Goal: Task Accomplishment & Management: Use online tool/utility

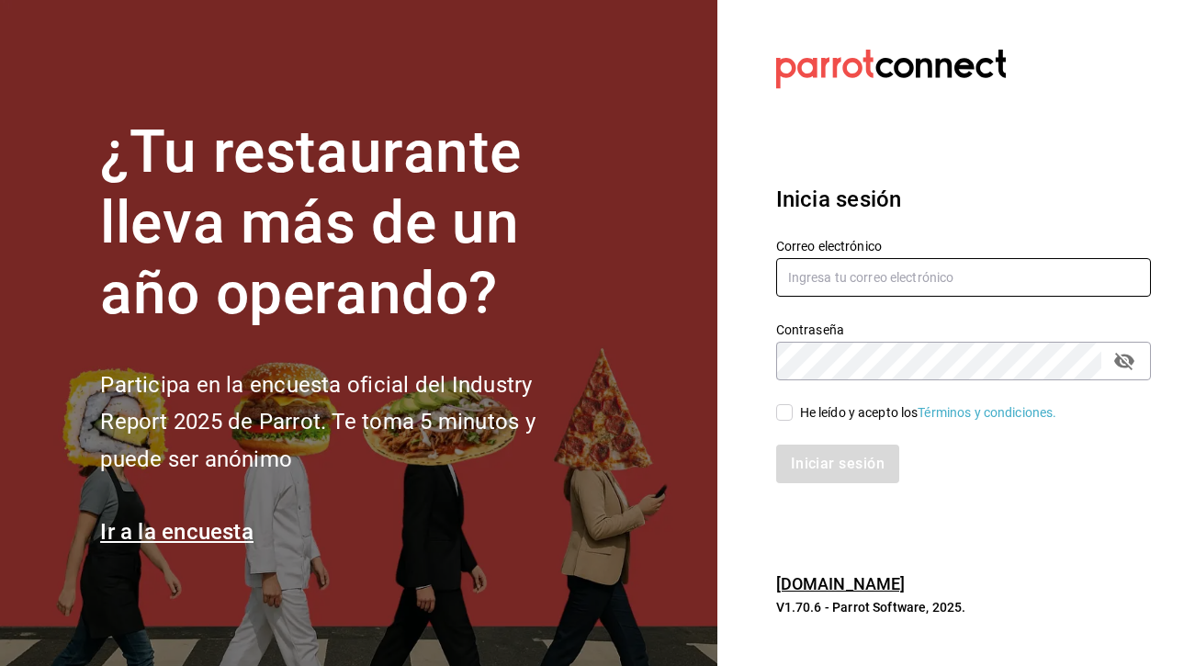
type input "mariana.tov20@gmail.com"
click at [785, 415] on input "He leído y acepto los Términos y condiciones." at bounding box center [784, 412] width 17 height 17
checkbox input "true"
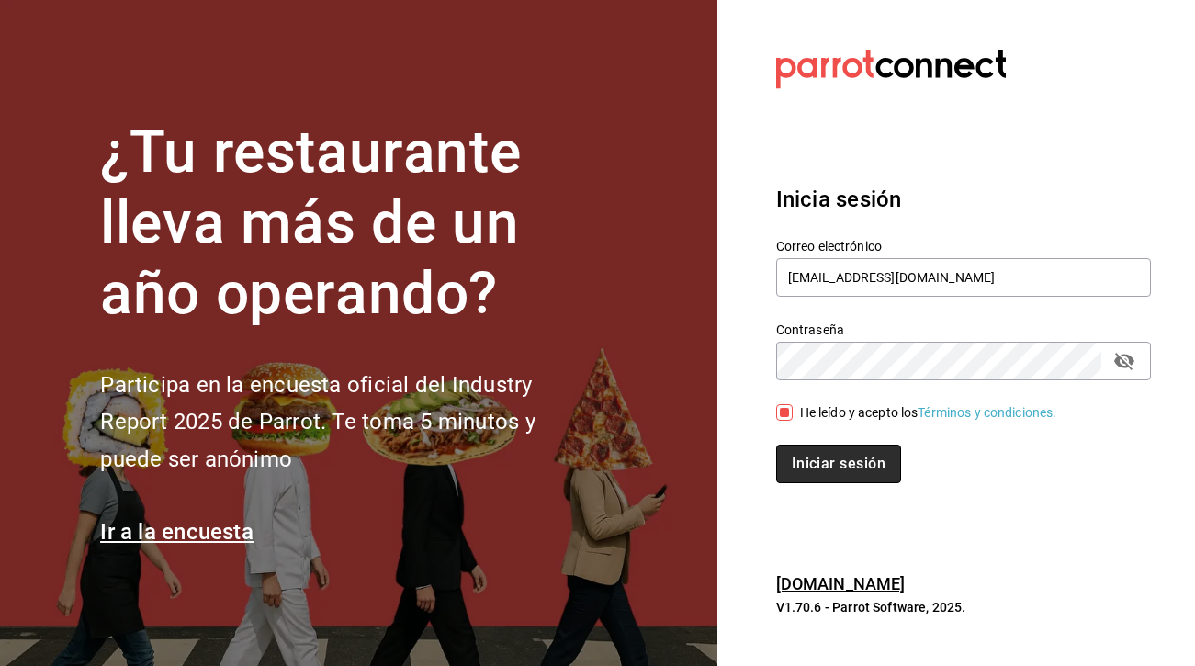
click at [805, 469] on button "Iniciar sesión" at bounding box center [838, 464] width 125 height 39
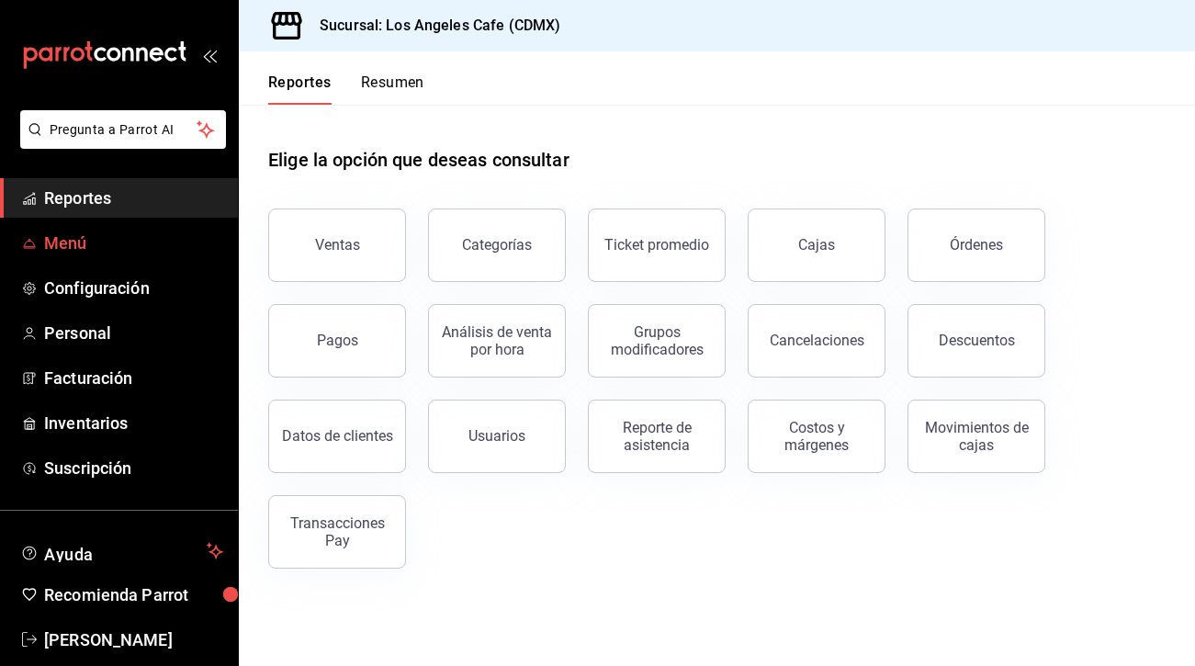
click at [73, 251] on span "Menú" at bounding box center [133, 243] width 179 height 25
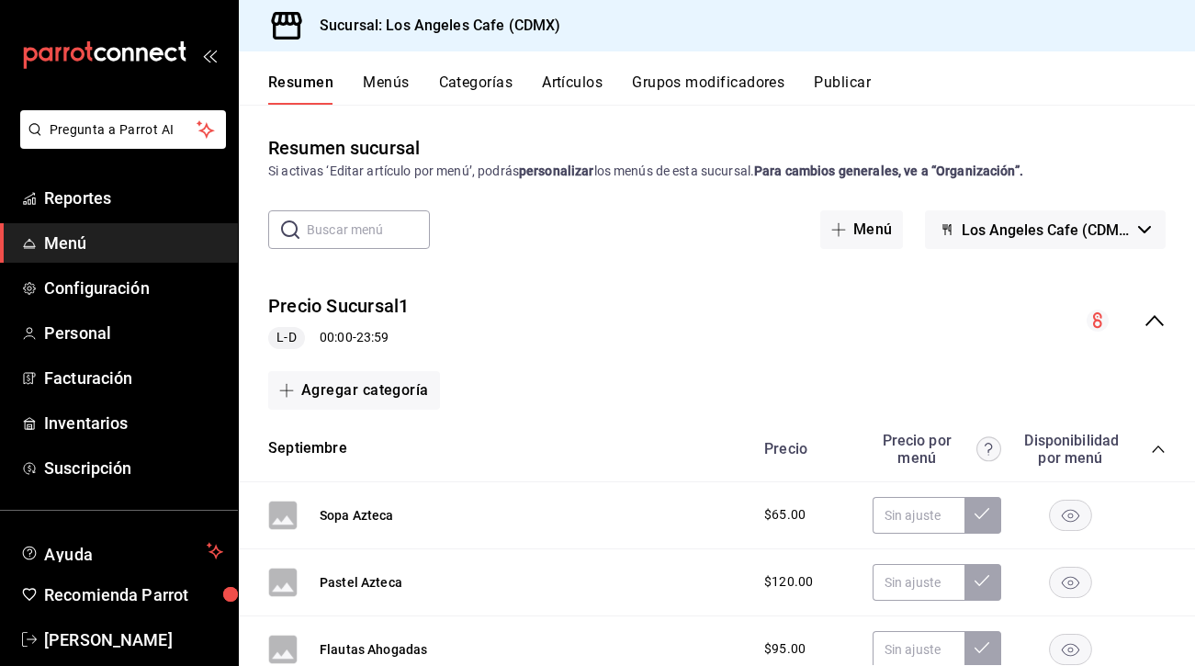
click at [569, 68] on div "Resumen Menús Categorías Artículos Grupos modificadores Publicar" at bounding box center [717, 77] width 956 height 53
click at [574, 85] on button "Artículos" at bounding box center [572, 88] width 61 height 31
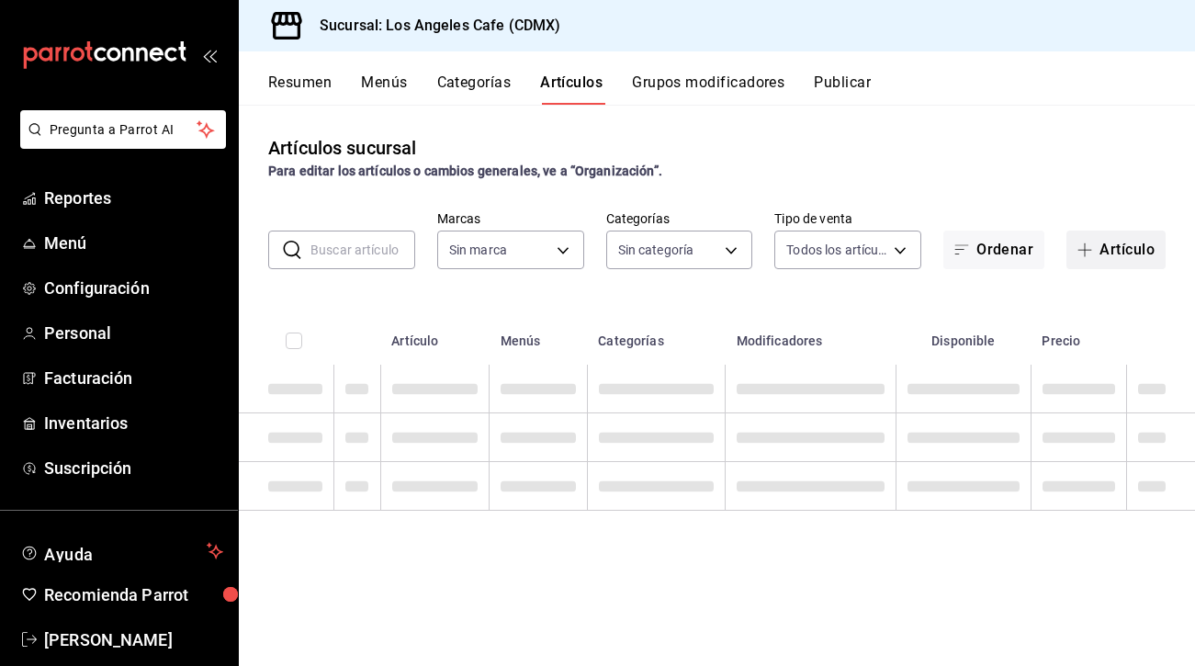
type input "3c844bf7-9131-40be-935a-6b1922103ece,e98816ef-260f-48dc-bb2f-a4fba72ddbc9,3b3e3…"
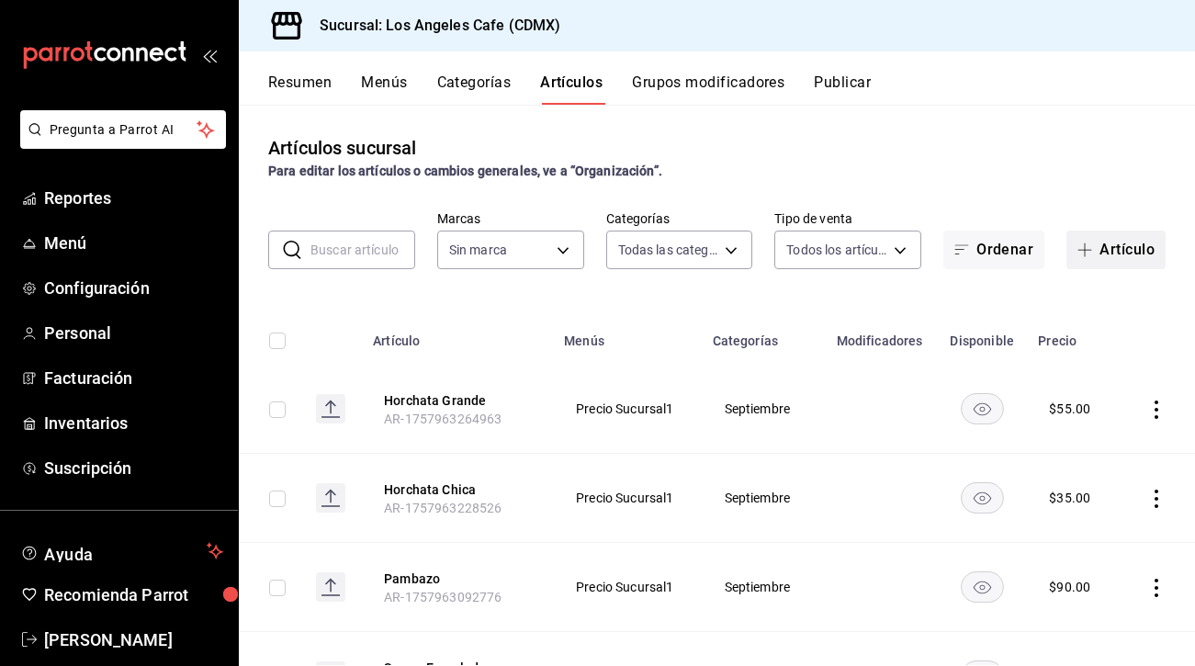
click at [1104, 254] on button "Artículo" at bounding box center [1116, 250] width 99 height 39
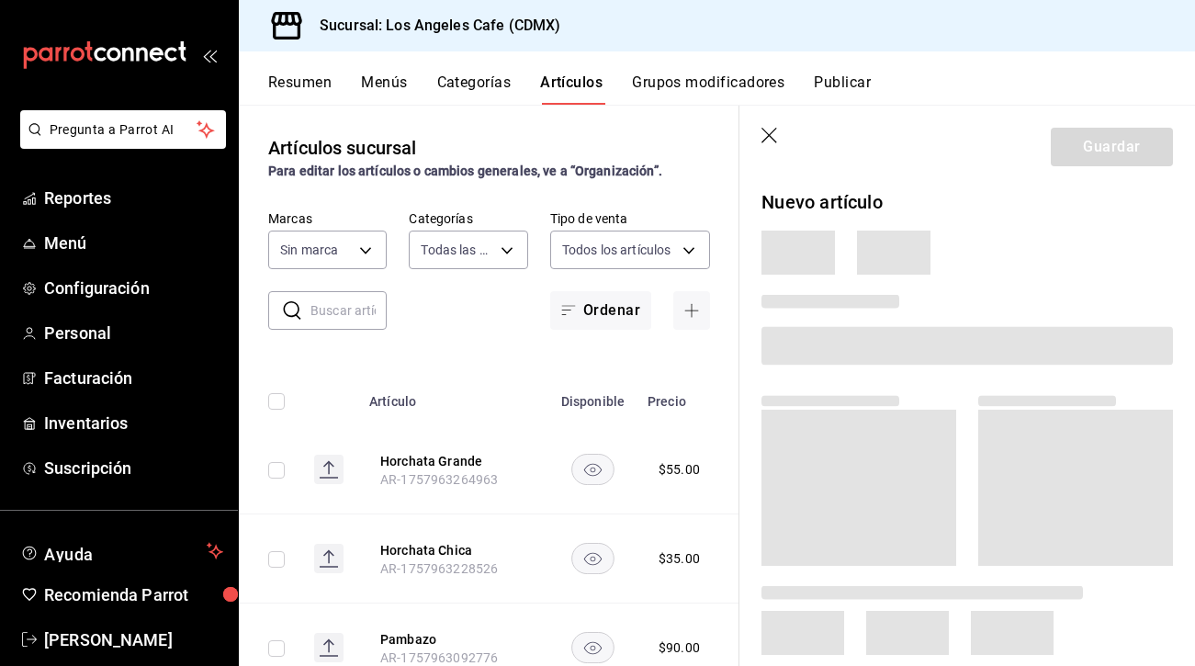
type input "6b70d9f0-4bad-47e9-8174-4a6e4273f48b"
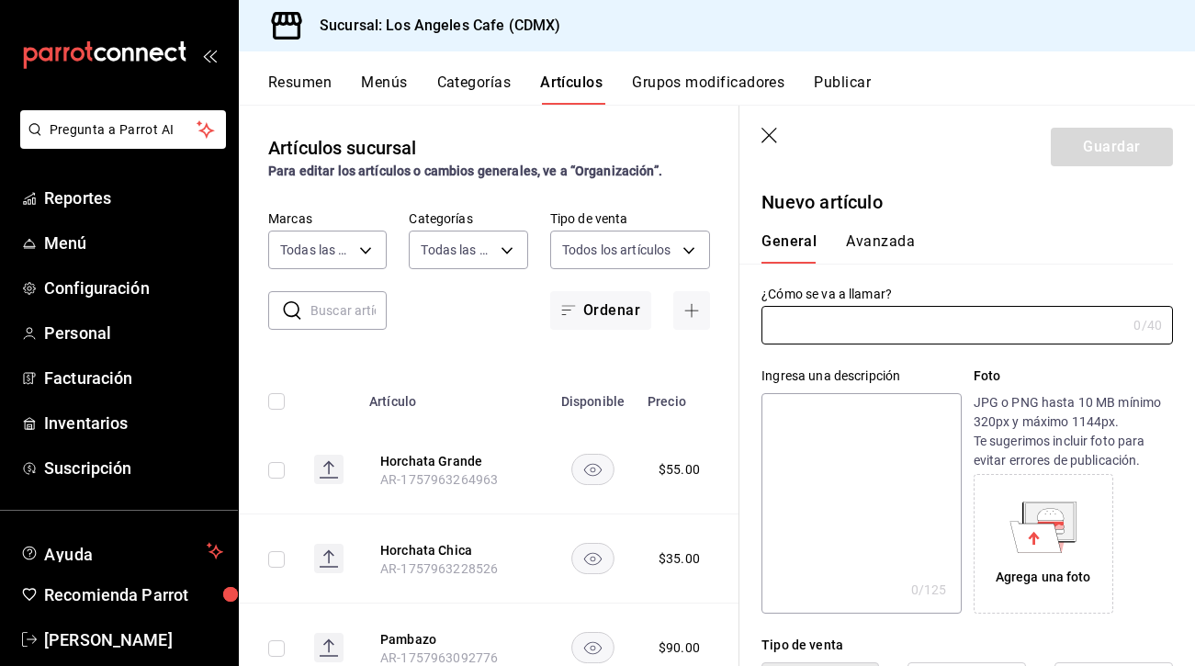
click at [817, 347] on div "Ingresa una descripción x 0 /125 ​ Foto JPG o PNG hasta 10 MB mínimo 320px y má…" at bounding box center [957, 479] width 434 height 269
click at [805, 325] on input "text" at bounding box center [944, 325] width 365 height 37
type input "Jarra Grande Clericot"
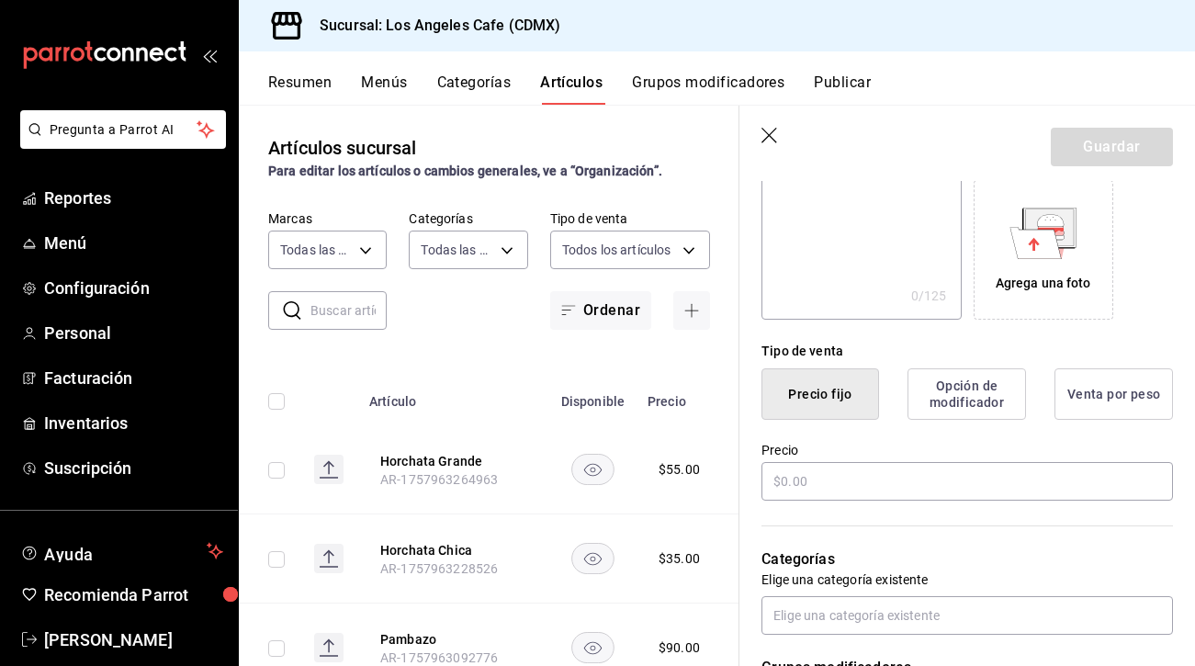
scroll to position [299, 0]
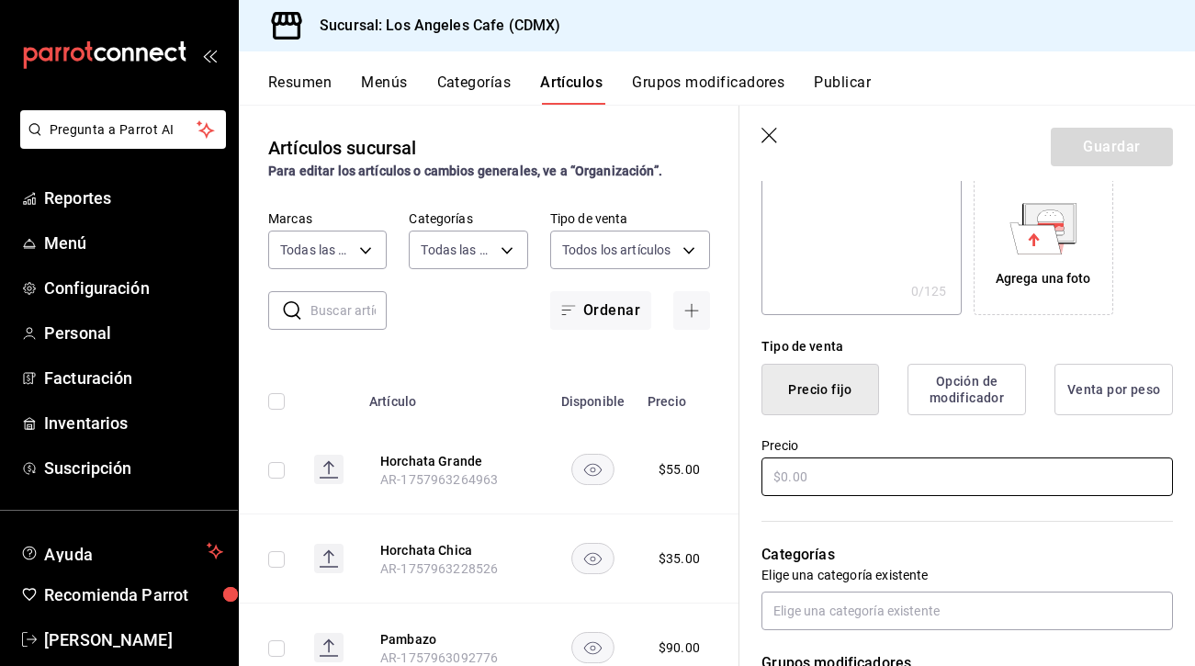
click at [822, 478] on input "text" at bounding box center [968, 477] width 412 height 39
type input "$2.00"
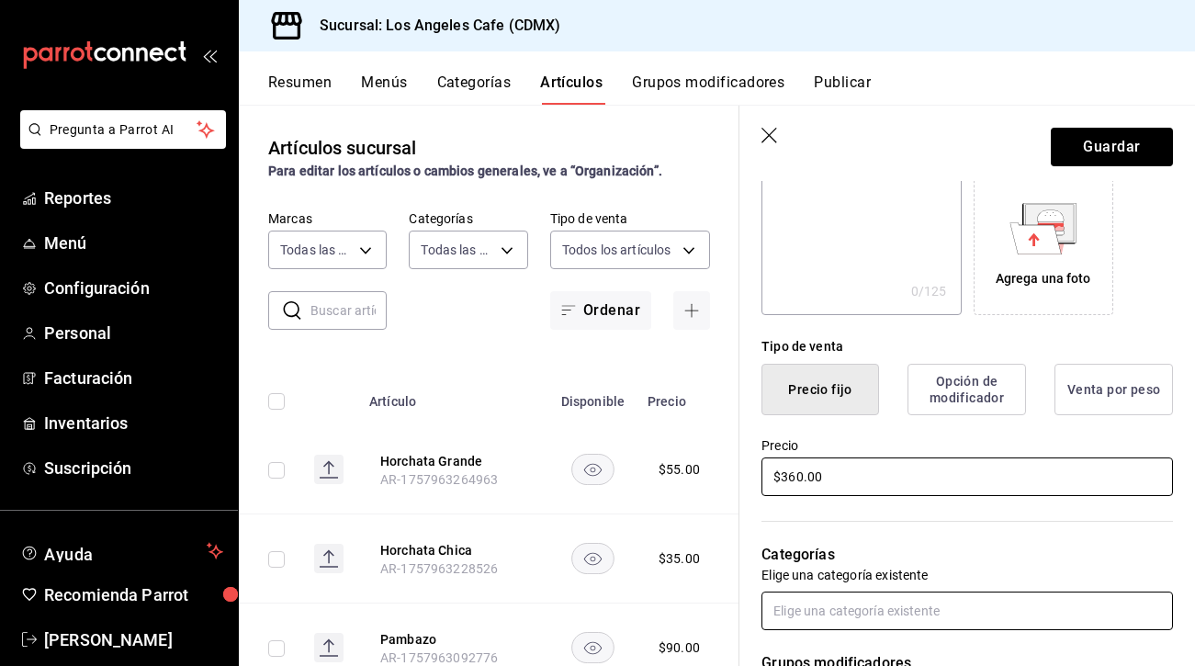
type input "$360.00"
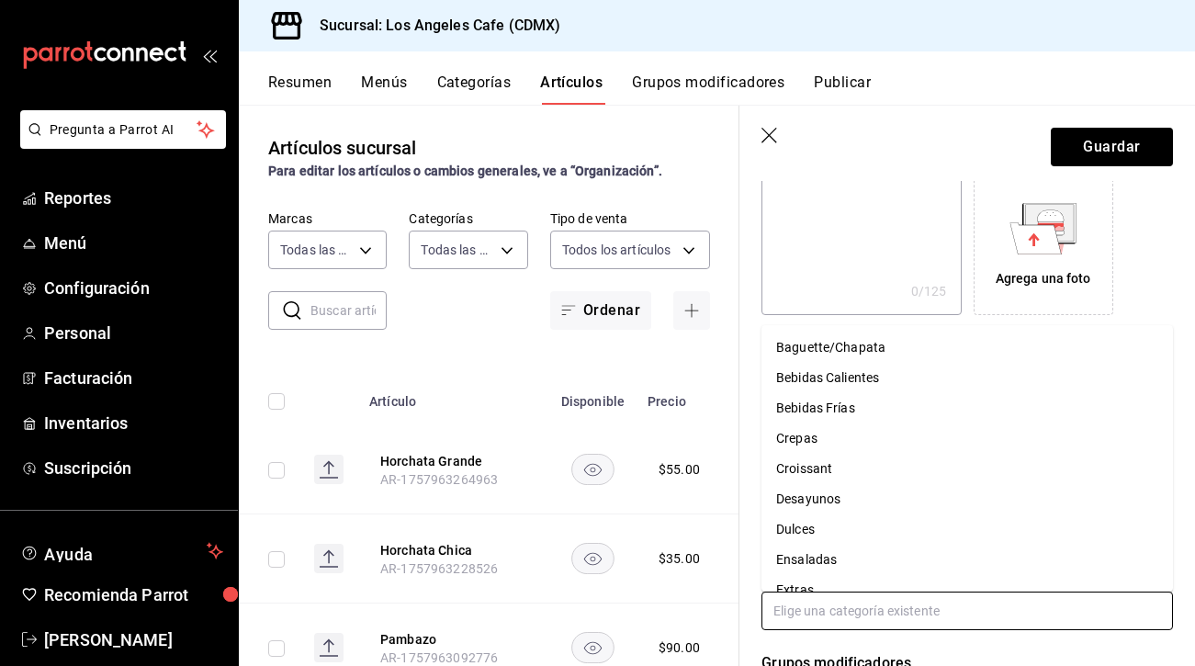
click at [839, 607] on input "text" at bounding box center [968, 611] width 412 height 39
click at [829, 409] on li "Bebidas Frías" at bounding box center [968, 408] width 412 height 30
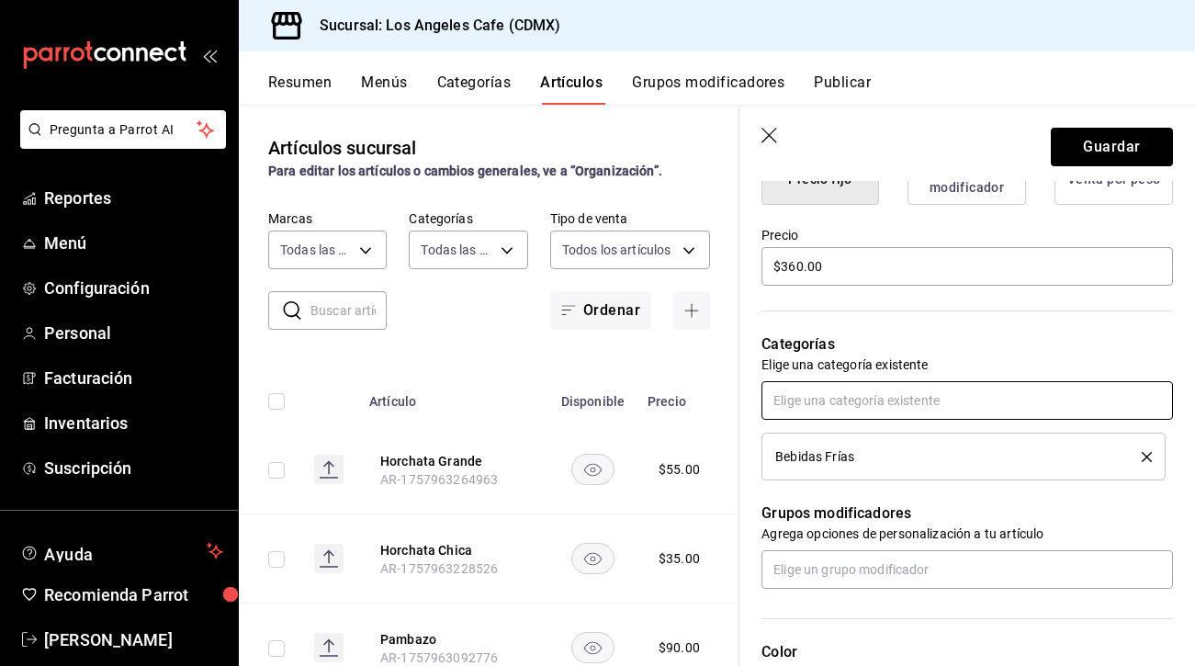
scroll to position [515, 0]
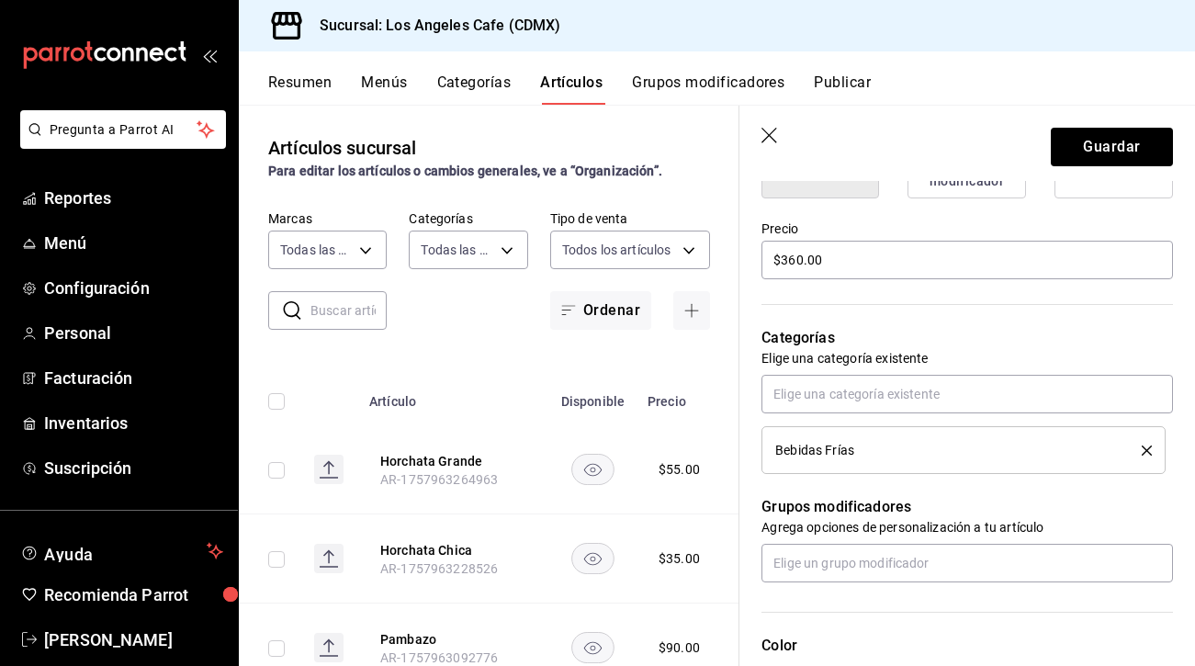
click at [1147, 452] on icon "delete" at bounding box center [1147, 451] width 10 height 10
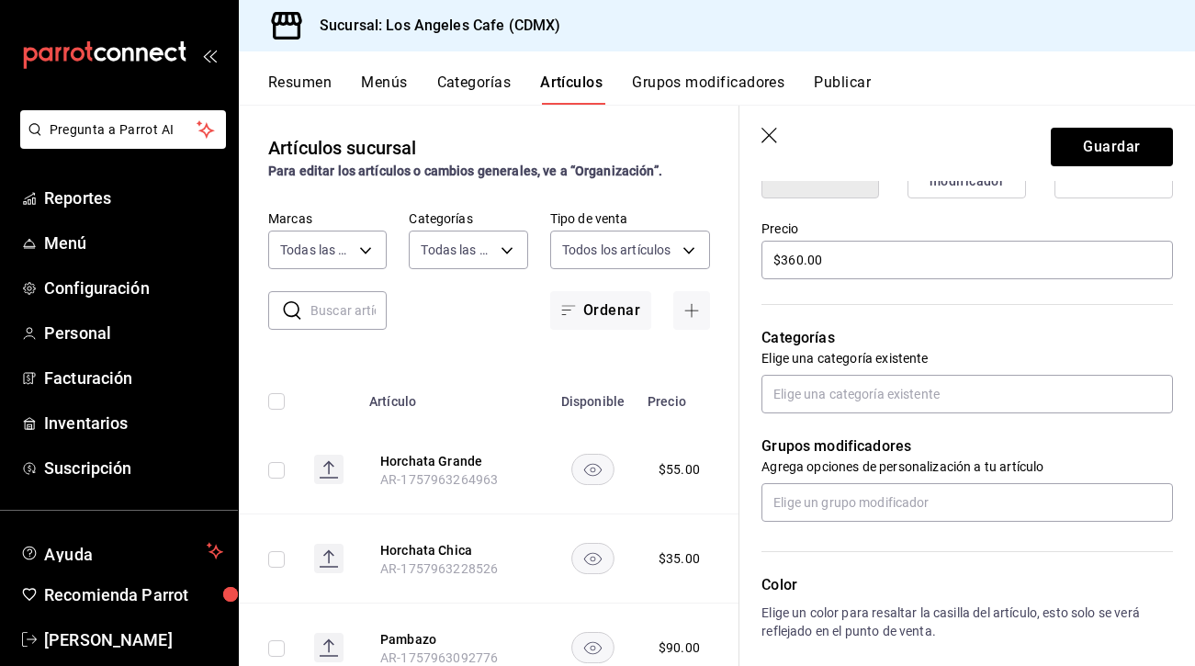
scroll to position [803, 0]
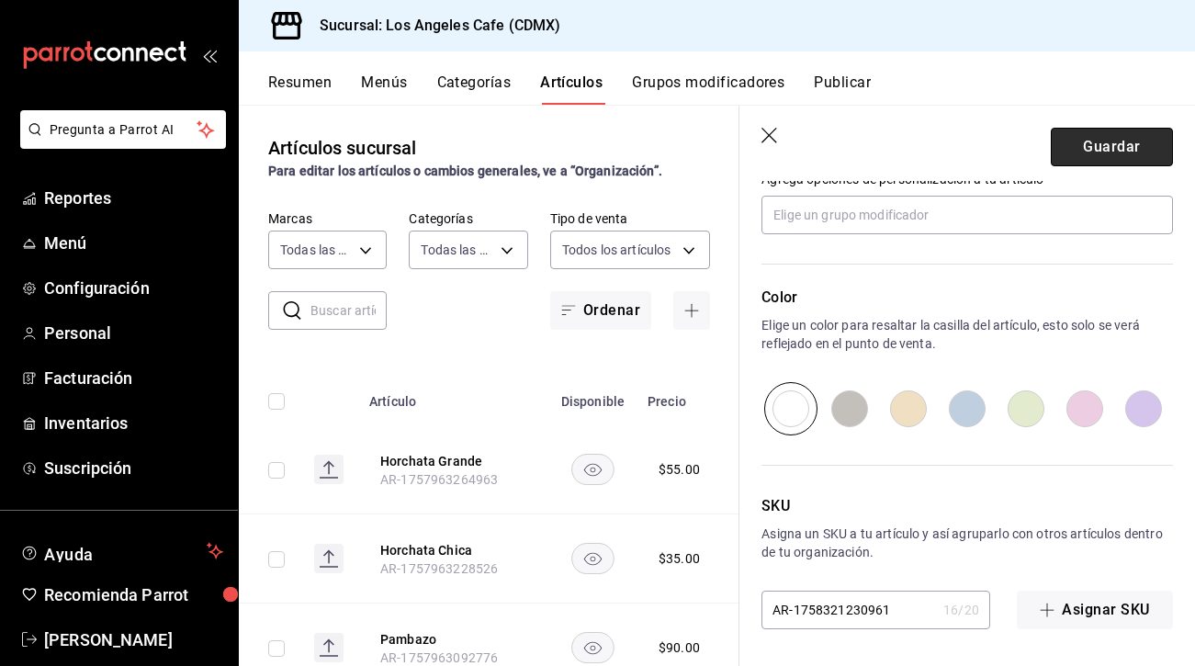
click at [1092, 147] on button "Guardar" at bounding box center [1112, 147] width 122 height 39
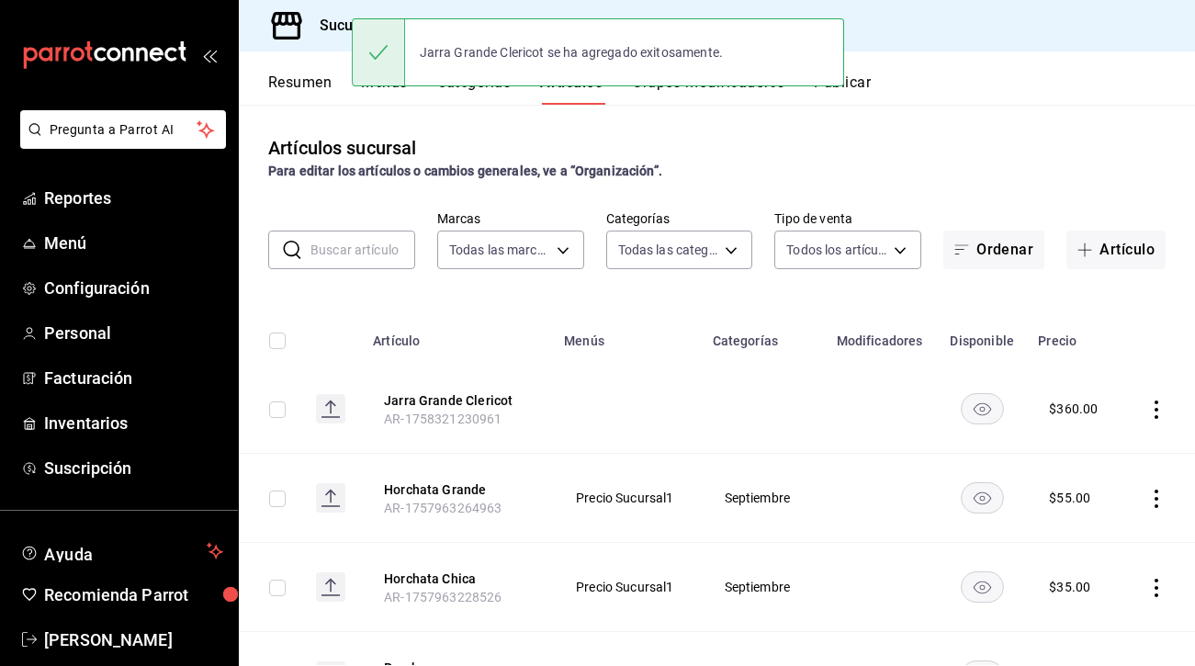
click at [478, 90] on div "Jarra Grande Clericot se ha agregado exitosamente." at bounding box center [598, 52] width 492 height 79
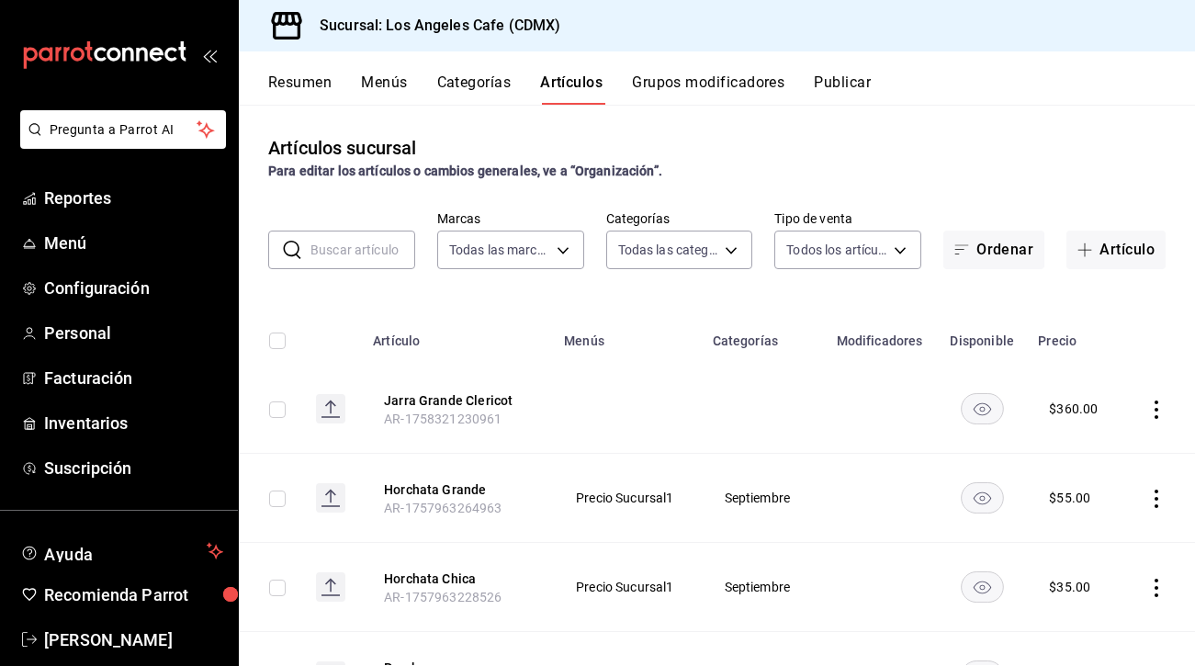
click at [684, 85] on button "Grupos modificadores" at bounding box center [708, 88] width 153 height 31
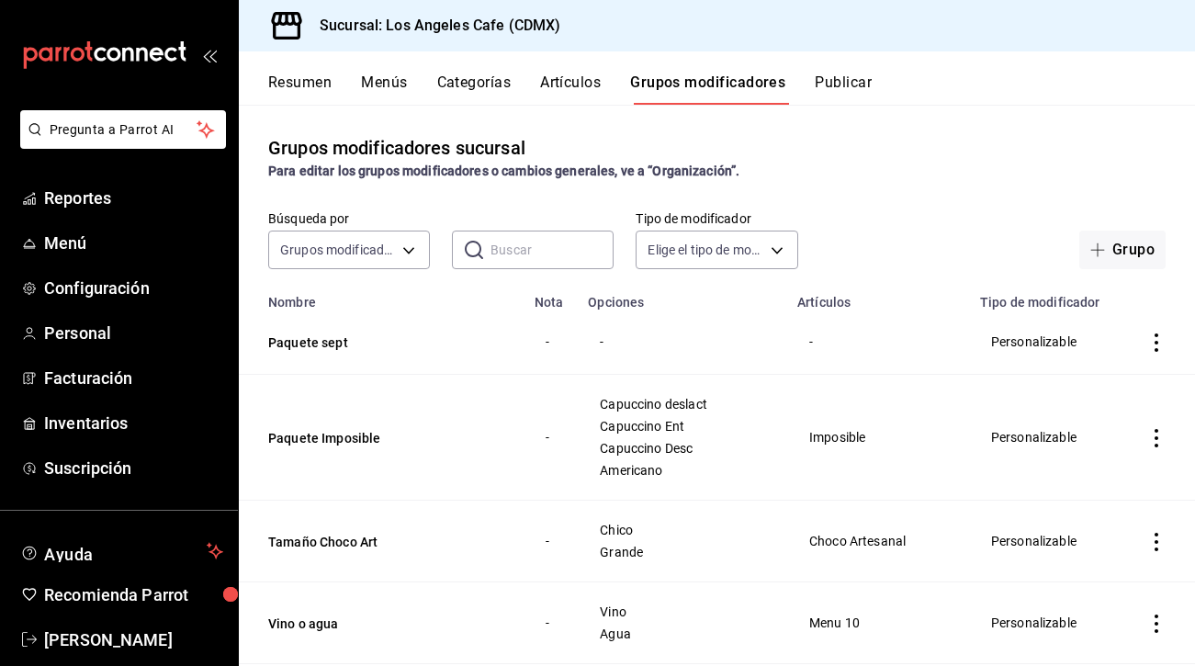
click at [527, 251] on input "text" at bounding box center [552, 250] width 123 height 37
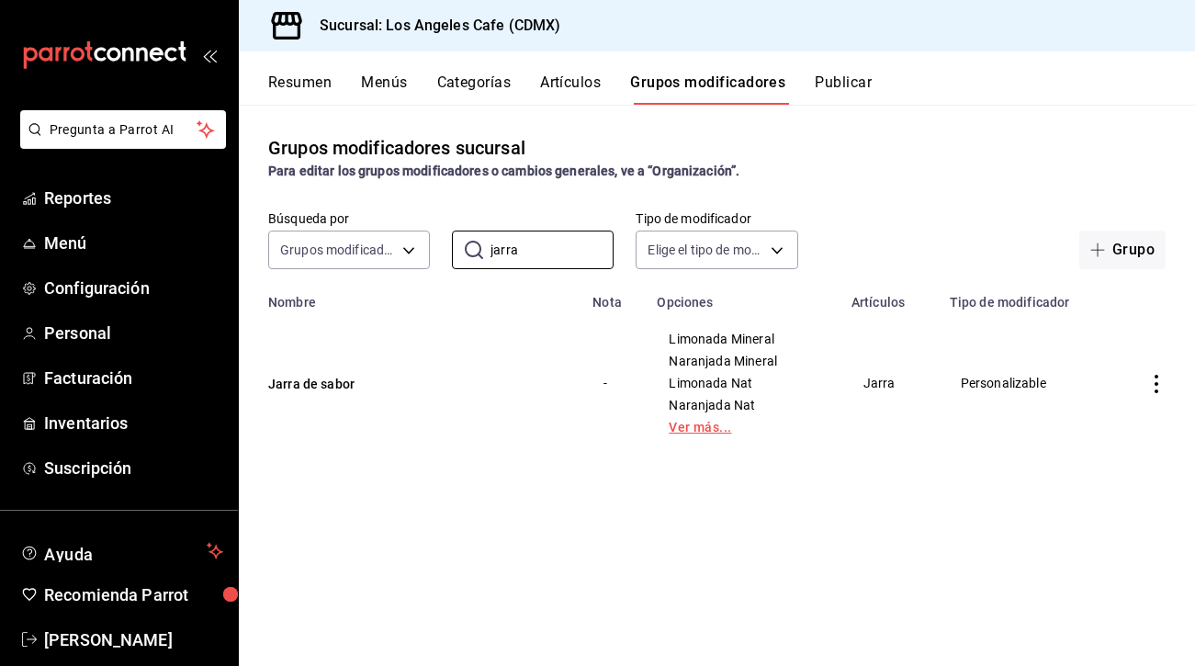
type input "jarra"
click at [696, 426] on link "Ver más..." at bounding box center [743, 427] width 148 height 13
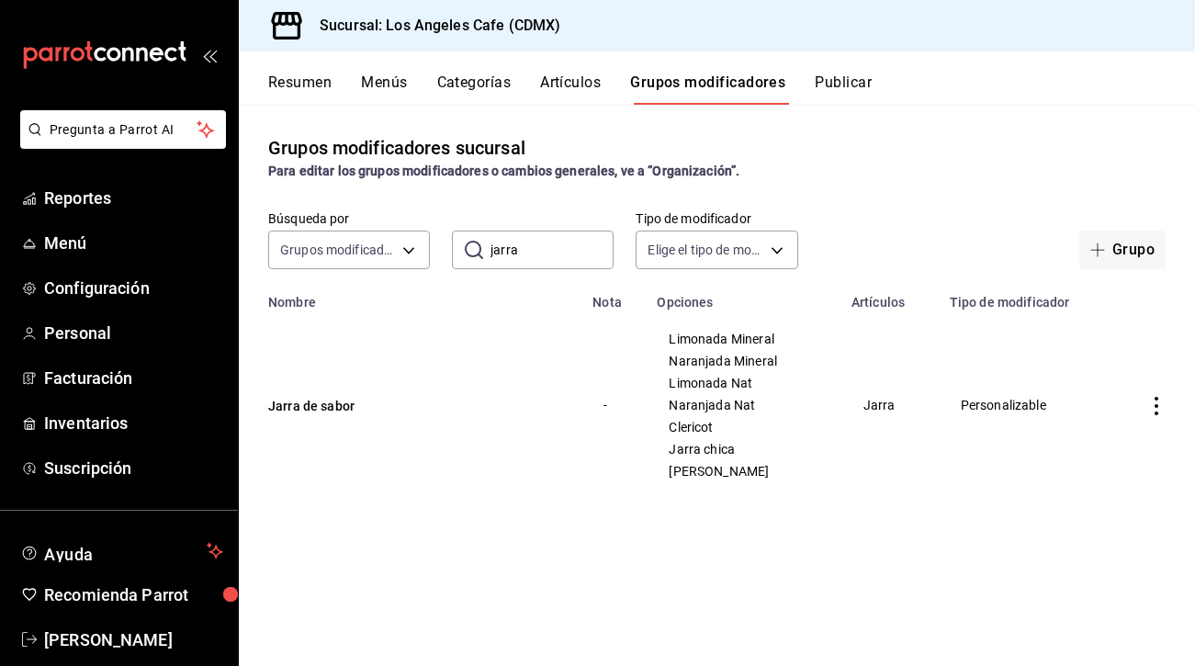
click at [749, 374] on div "Limonada Mineral Naranjada Mineral Limonada Nat Naranjada Nat Clericot Jarra ch…" at bounding box center [743, 405] width 150 height 147
click at [332, 413] on button "Jarra de sabor" at bounding box center [378, 406] width 220 height 18
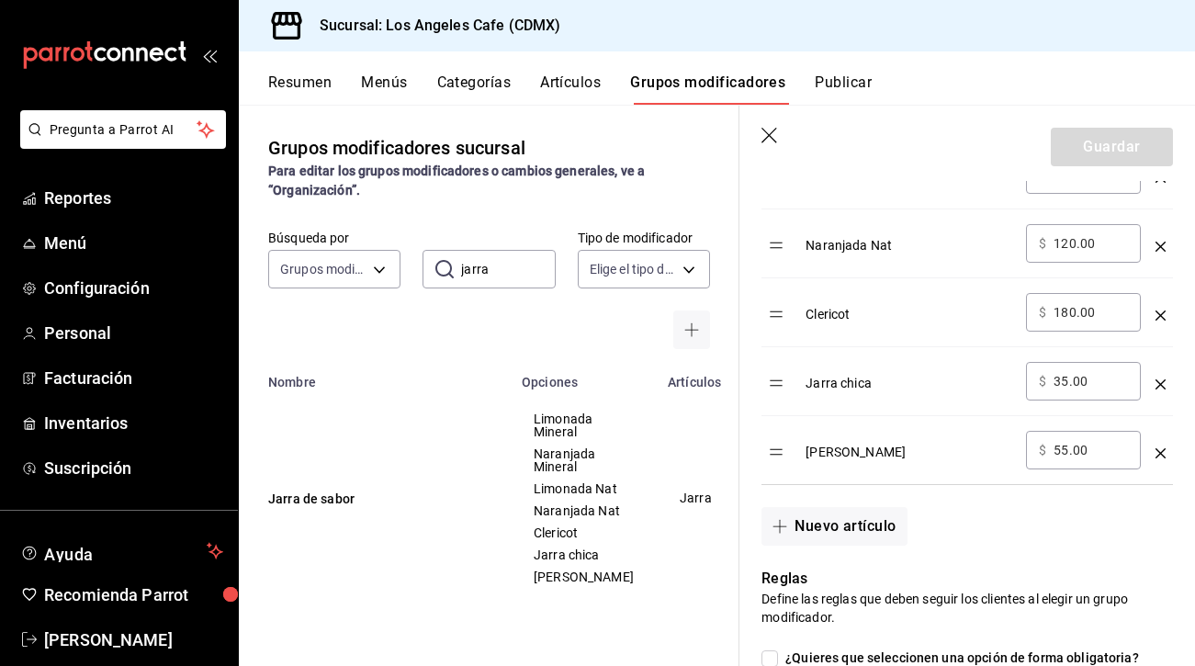
scroll to position [814, 0]
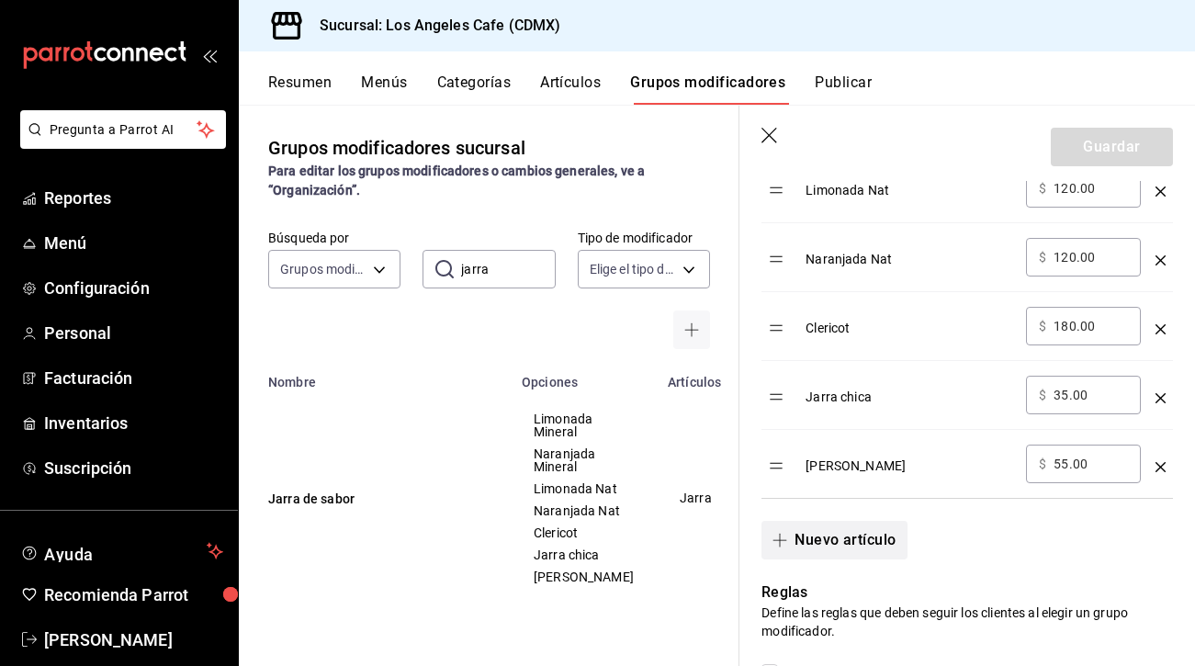
click at [788, 548] on span "button" at bounding box center [784, 540] width 22 height 15
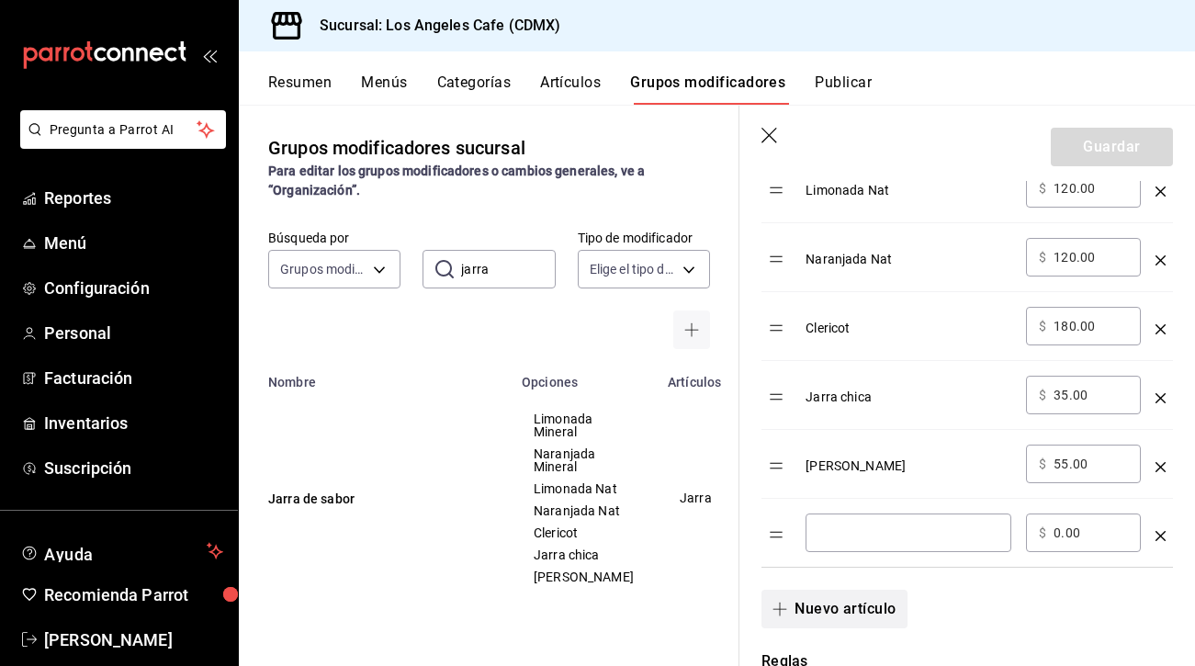
click at [762, 590] on button "Nuevo artículo" at bounding box center [834, 609] width 145 height 39
click at [887, 537] on input "optionsTable" at bounding box center [909, 533] width 180 height 18
type input "j"
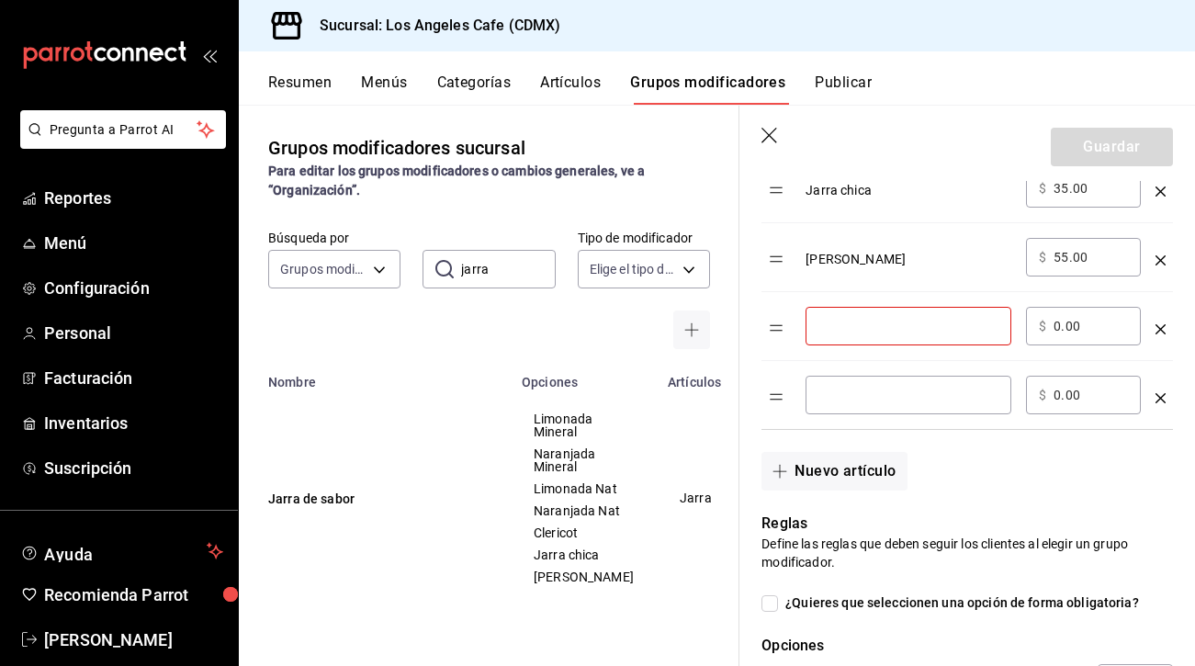
scroll to position [1054, 0]
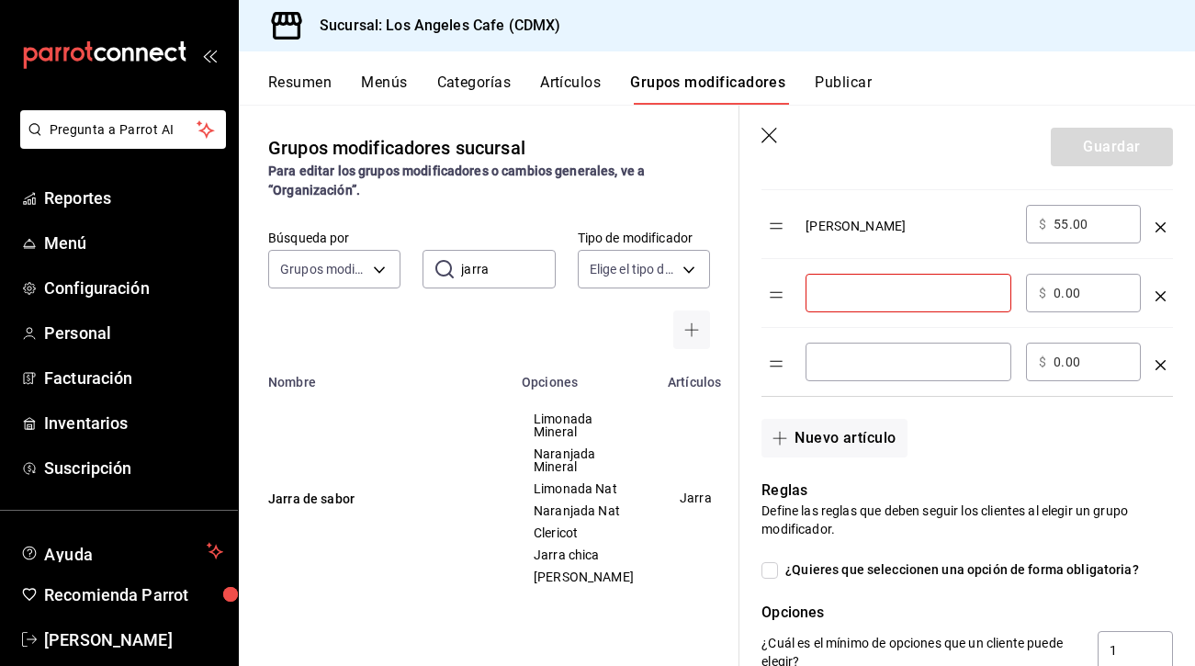
click at [1160, 356] on div "optionsTable" at bounding box center [1161, 358] width 10 height 30
click at [1158, 362] on icon "optionsTable" at bounding box center [1161, 365] width 10 height 10
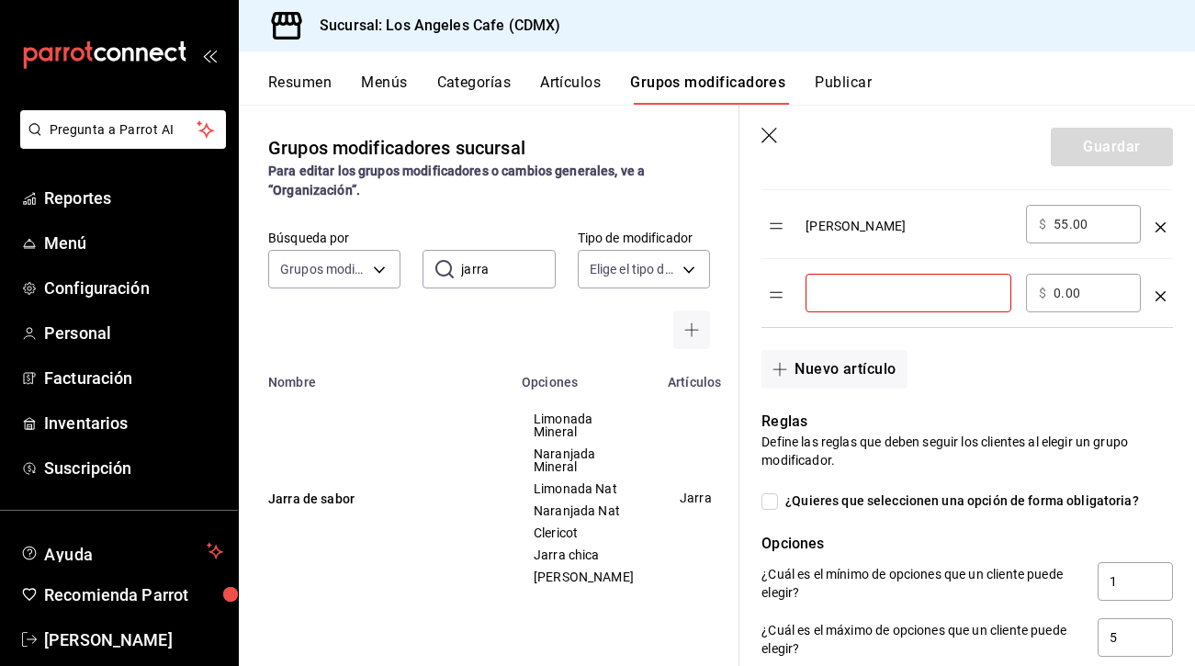
click at [855, 285] on input "optionsTable" at bounding box center [909, 293] width 180 height 18
type input "J"
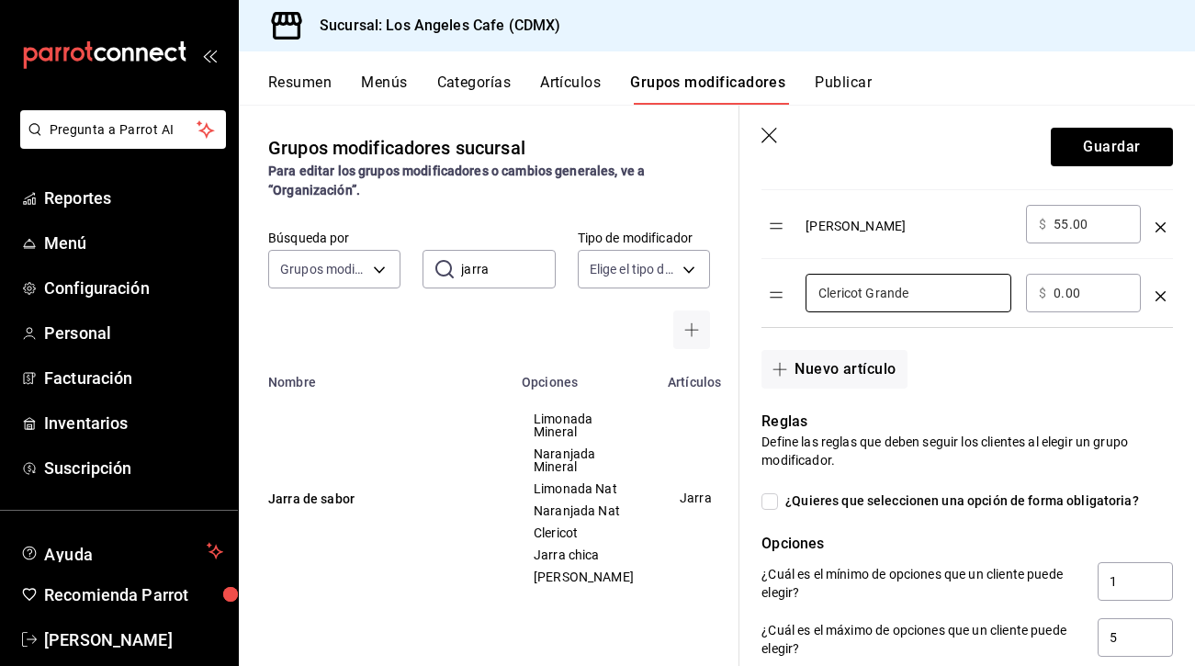
type input "Clericot Grande"
click at [1060, 289] on input "0.00" at bounding box center [1091, 293] width 74 height 18
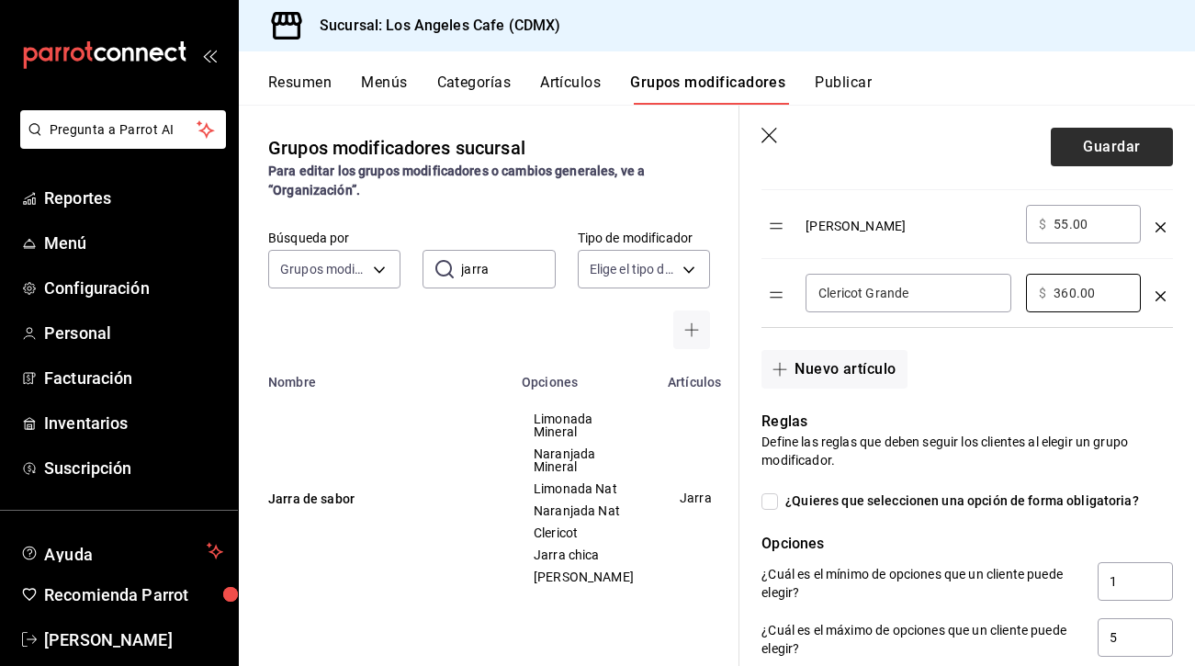
type input "360.00"
click at [1097, 147] on button "Guardar" at bounding box center [1112, 147] width 122 height 39
